Goal: Entertainment & Leisure: Consume media (video, audio)

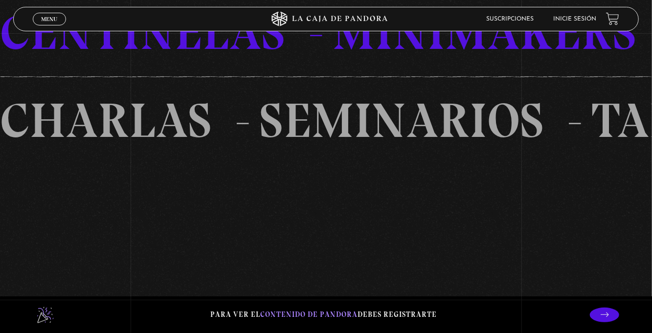
click at [387, 199] on section "TEORíAS CONSPIRATIVAS INVESTIGACIONES SIMBOLOGíA DEMONOLOGíA OVNIS OSNIS PARANO…" at bounding box center [326, 31] width 652 height 333
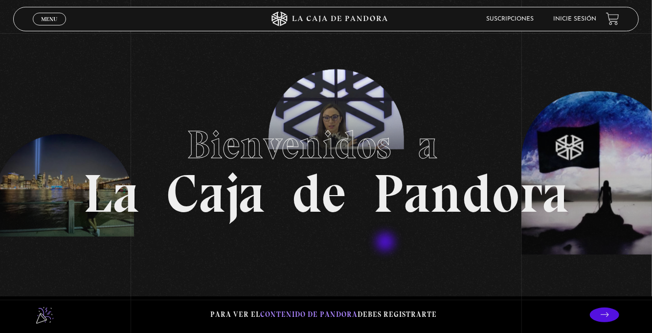
click at [41, 23] on link "Menu Cerrar" at bounding box center [49, 19] width 33 height 13
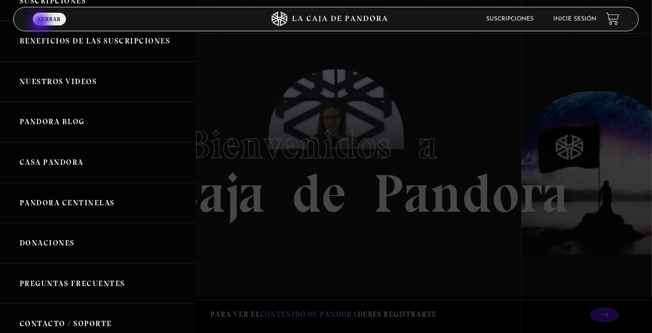
scroll to position [120, 0]
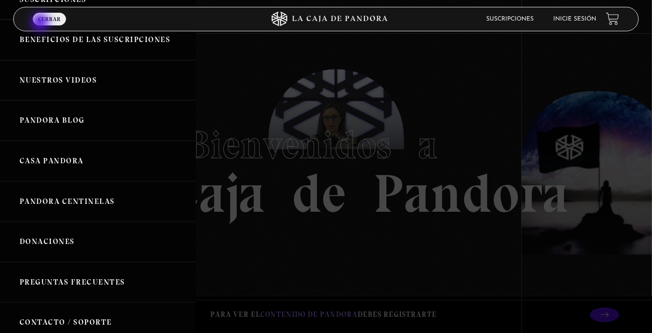
click at [106, 200] on link "Pandora Centinelas" at bounding box center [98, 202] width 196 height 41
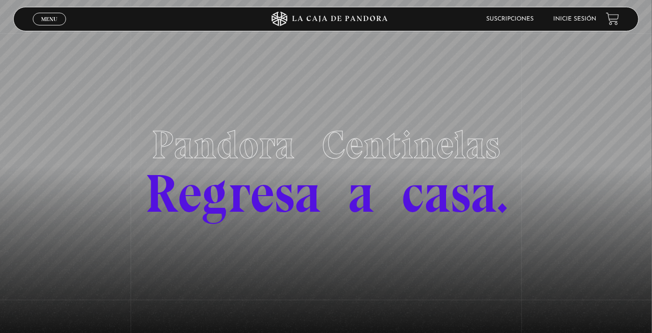
click at [47, 23] on link "Menu Cerrar" at bounding box center [49, 19] width 33 height 13
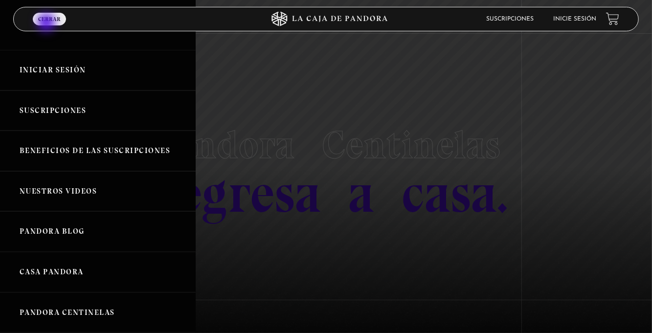
click at [159, 247] on link "Pandora Blog" at bounding box center [98, 231] width 196 height 41
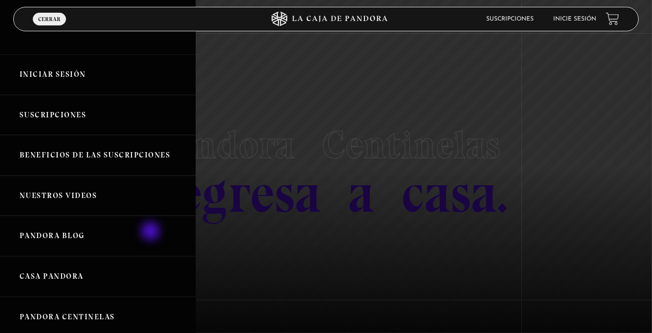
click at [159, 247] on link "Pandora Blog" at bounding box center [98, 236] width 196 height 41
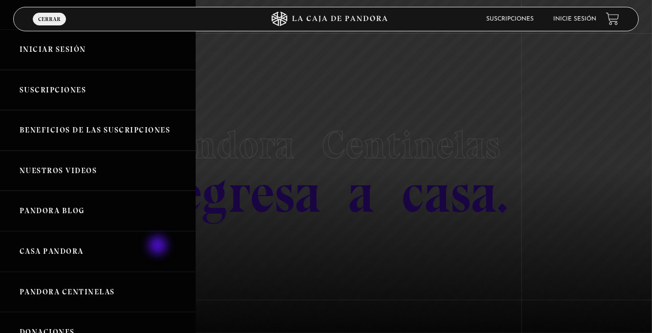
scroll to position [52, 0]
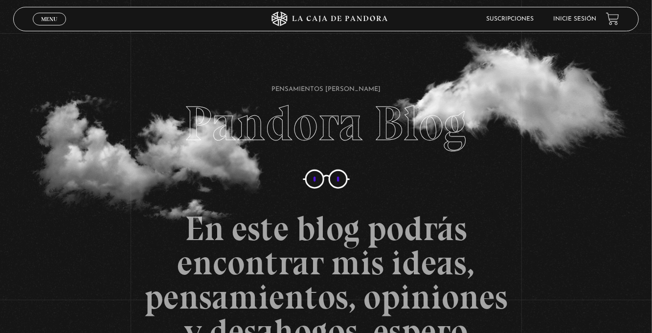
click at [46, 19] on span "Menu" at bounding box center [49, 19] width 16 height 6
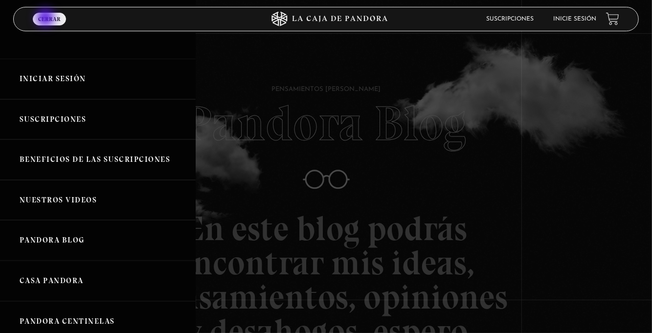
click at [49, 15] on link "Menu Cerrar" at bounding box center [49, 19] width 33 height 13
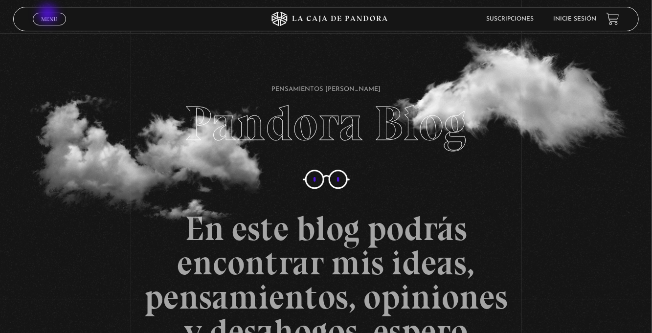
click at [49, 27] on div "Menu Cerrar" at bounding box center [131, 18] width 196 height 23
click at [54, 15] on link "Menu Cerrar" at bounding box center [49, 19] width 33 height 13
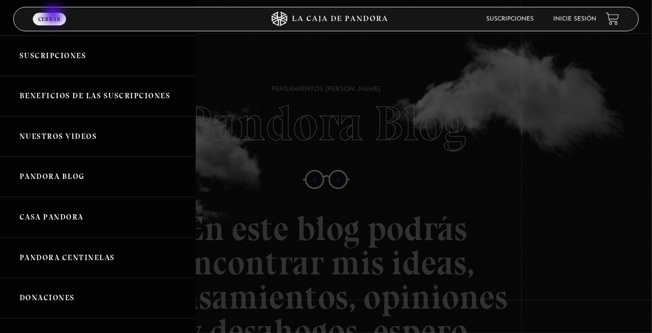
scroll to position [65, 0]
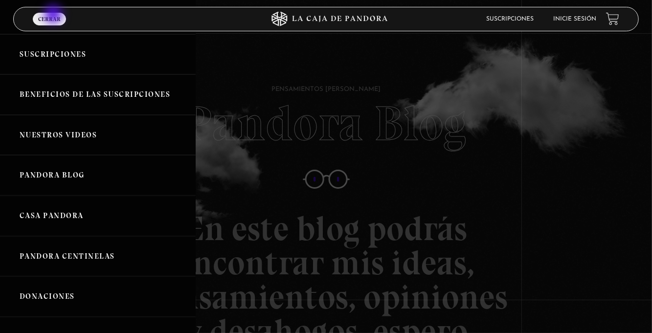
click at [143, 215] on link "Casa Pandora" at bounding box center [98, 216] width 196 height 41
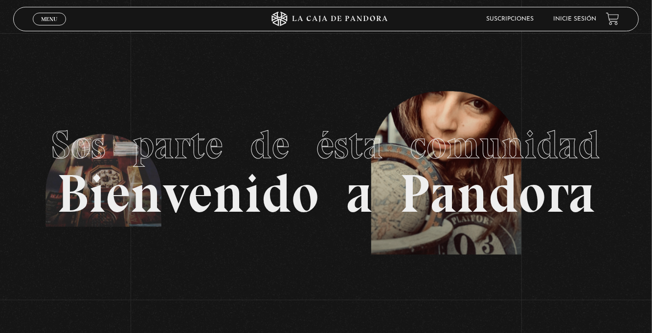
click at [46, 21] on span "Menu" at bounding box center [49, 19] width 16 height 6
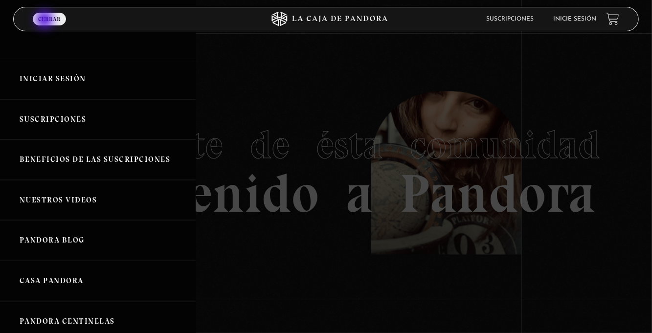
click at [94, 79] on link "Iniciar Sesión" at bounding box center [98, 79] width 196 height 41
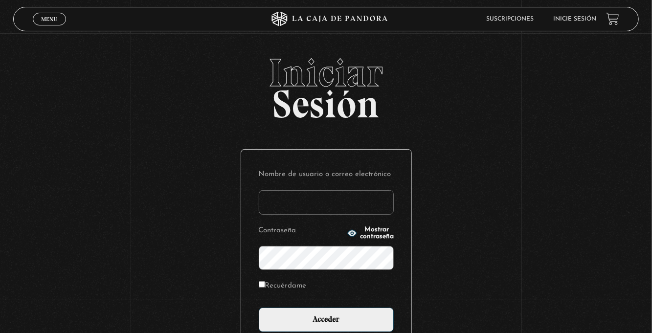
click at [314, 210] on input "Nombre de usuario o correo electrónico" at bounding box center [326, 202] width 135 height 24
type input "euherra@gmail.com"
click at [259, 308] on input "Acceder" at bounding box center [326, 320] width 135 height 24
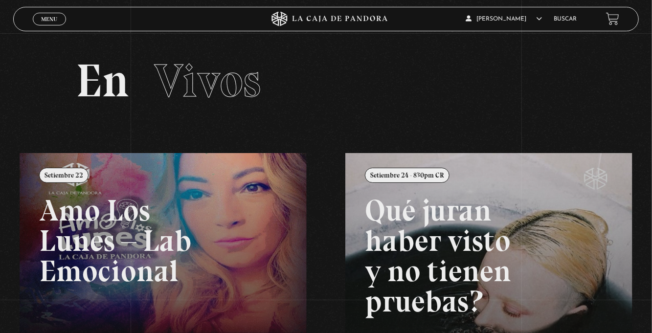
click at [49, 28] on div "Menu Cerrar" at bounding box center [131, 18] width 196 height 23
click at [55, 27] on div "Menu Cerrar" at bounding box center [131, 18] width 196 height 23
click at [53, 16] on span "Menu" at bounding box center [49, 19] width 16 height 6
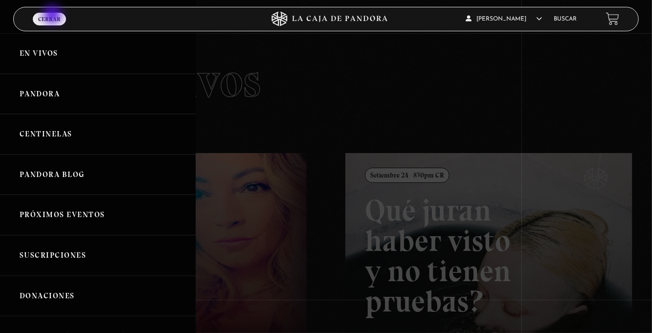
click at [122, 140] on link "Centinelas" at bounding box center [98, 134] width 196 height 41
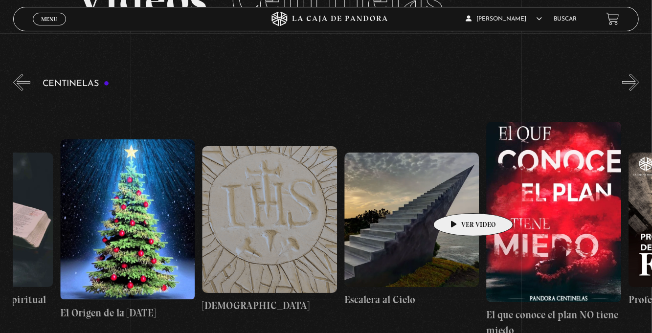
scroll to position [0, 11040]
click at [18, 86] on button "«" at bounding box center [21, 82] width 17 height 17
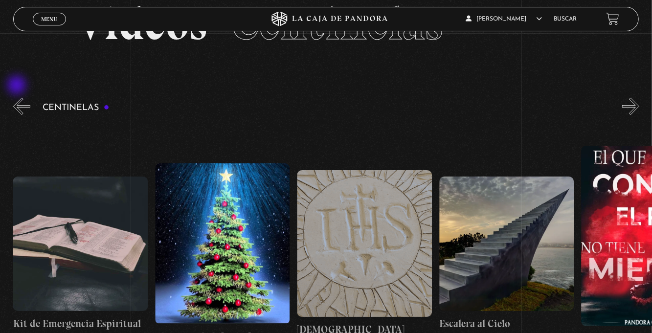
scroll to position [0, 0]
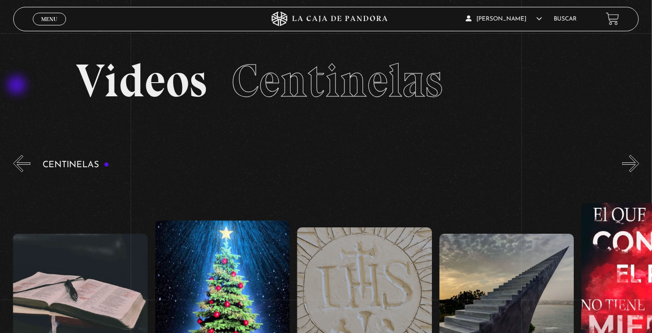
click at [47, 23] on link "Menu Cerrar" at bounding box center [49, 19] width 33 height 13
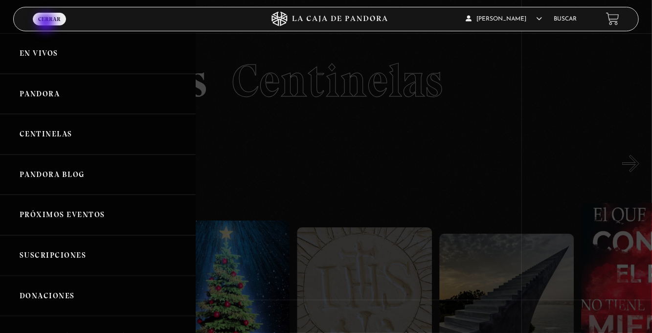
click at [109, 96] on link "Pandora" at bounding box center [98, 94] width 196 height 41
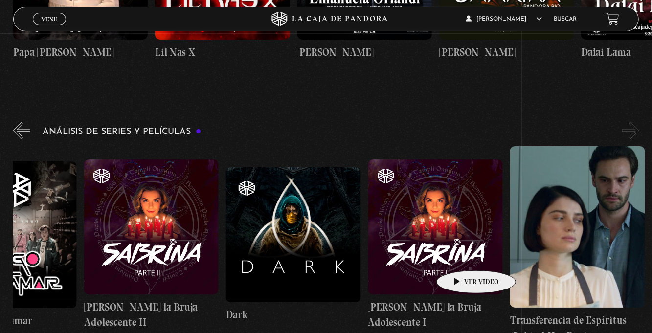
scroll to position [1148, 0]
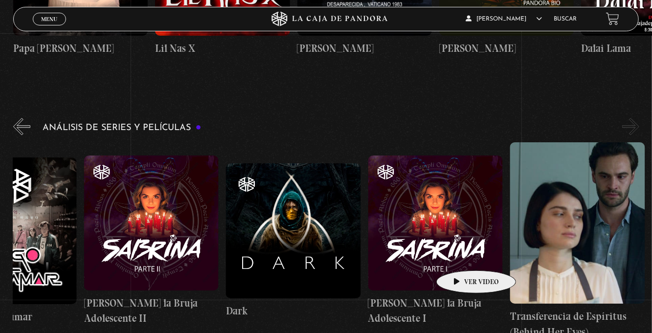
click at [41, 18] on span "Menu" at bounding box center [49, 19] width 16 height 6
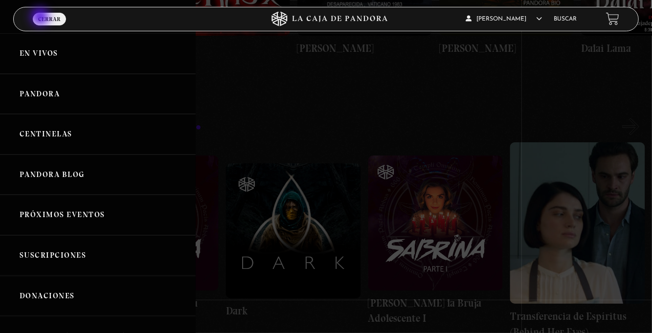
click at [115, 147] on link "Centinelas" at bounding box center [98, 134] width 196 height 41
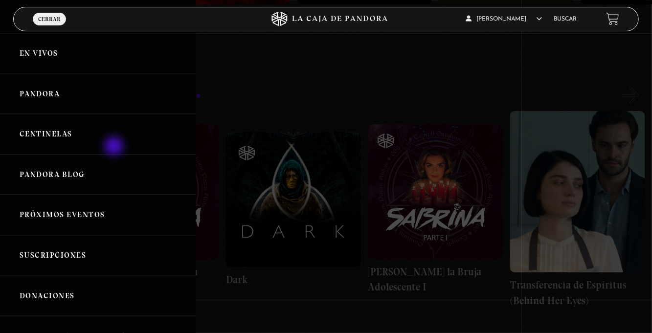
scroll to position [0, 71]
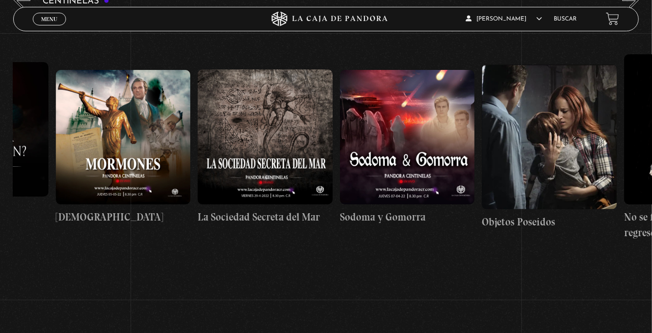
scroll to position [0, 9481]
click at [279, 135] on figure at bounding box center [265, 136] width 135 height 135
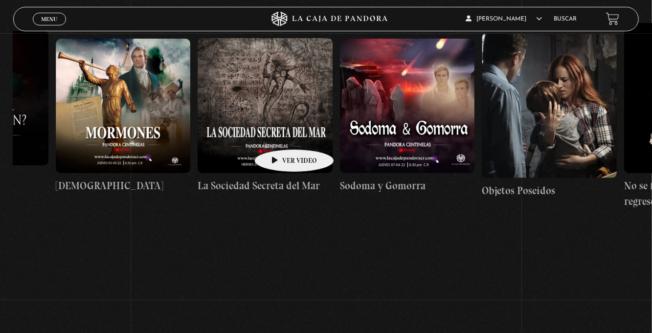
scroll to position [0, 9524]
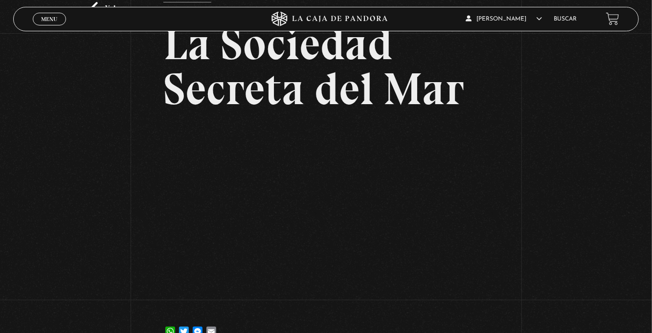
scroll to position [65, 0]
